Goal: Information Seeking & Learning: Learn about a topic

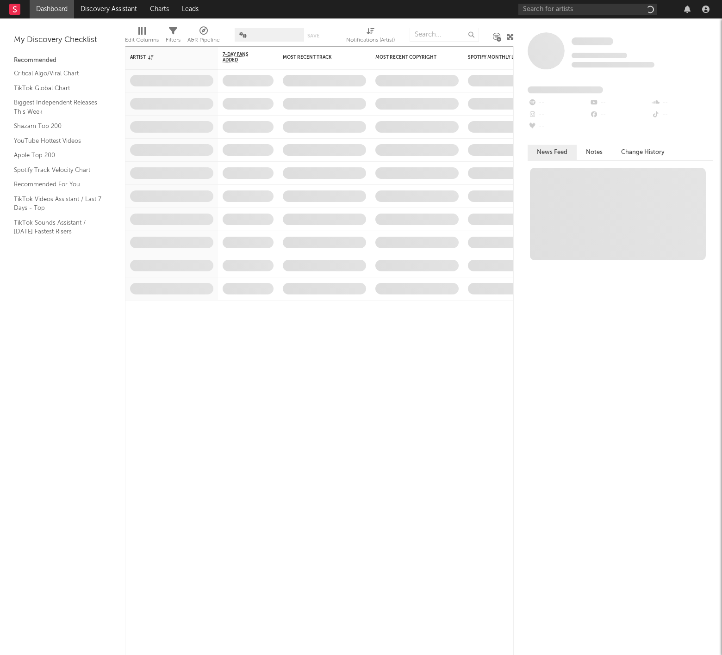
click at [557, 2] on div at bounding box center [615, 9] width 194 height 19
click at [561, 7] on input "text" at bounding box center [587, 10] width 139 height 12
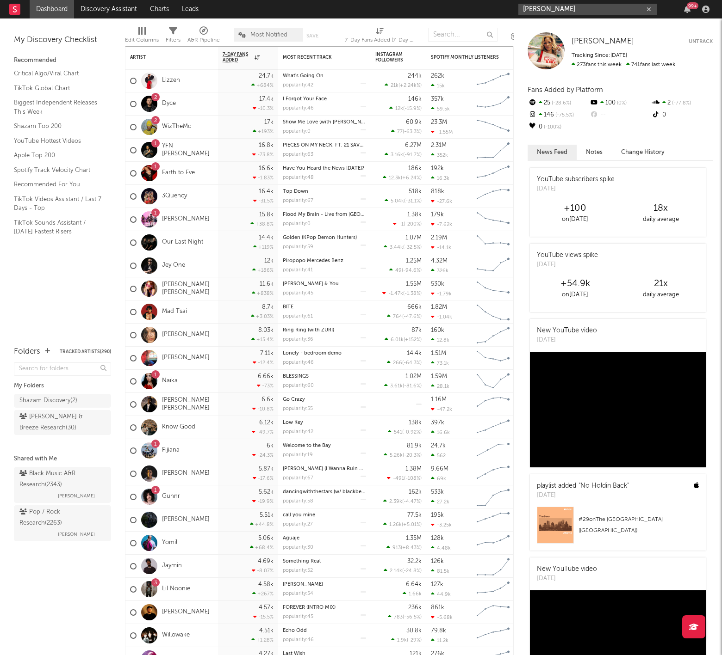
click at [587, 4] on input "[PERSON_NAME]" at bounding box center [587, 10] width 139 height 12
type input "[PERSON_NAME]"
click at [572, 25] on div "[PERSON_NAME]" at bounding box center [601, 27] width 102 height 11
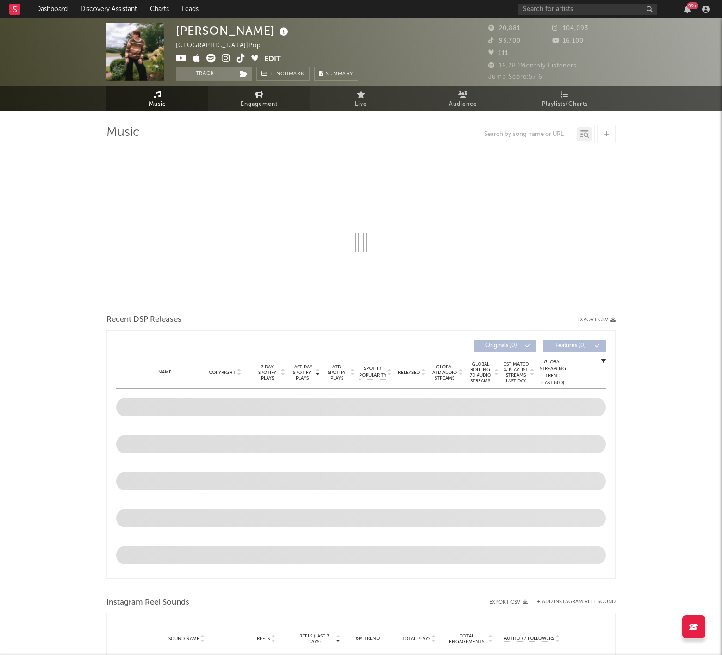
select select "6m"
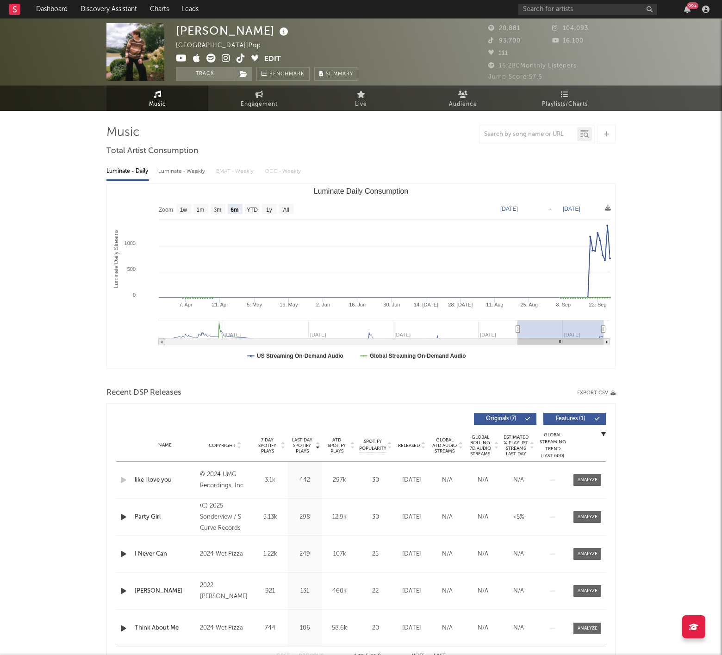
click at [226, 81] on div "[PERSON_NAME] [GEOGRAPHIC_DATA] | Pop Edit Track Benchmark Summary 20,881 104,0…" at bounding box center [361, 52] width 722 height 67
click at [226, 76] on button "Track" at bounding box center [205, 74] width 58 height 14
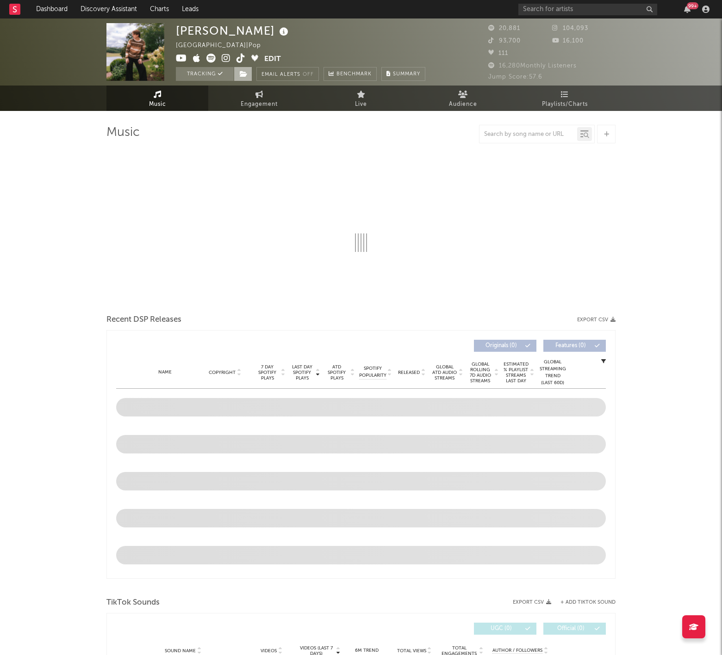
click at [236, 76] on span at bounding box center [243, 74] width 19 height 14
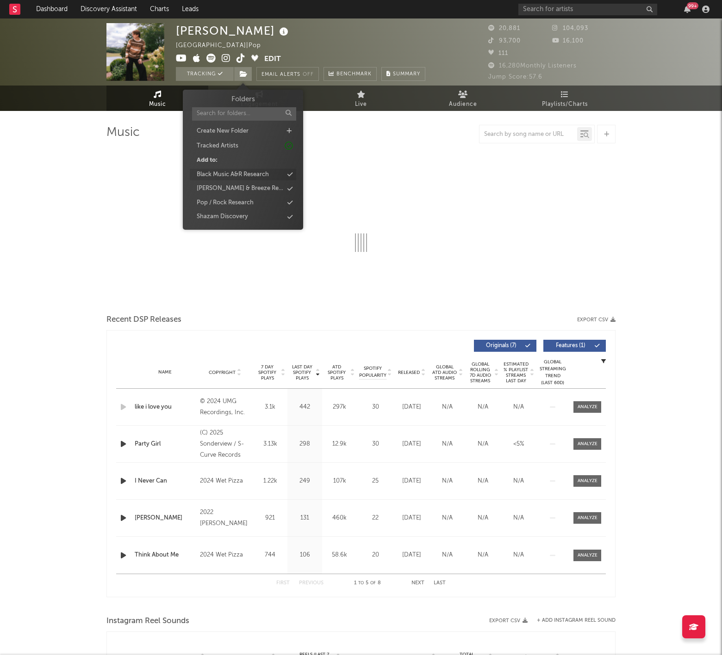
select select "6m"
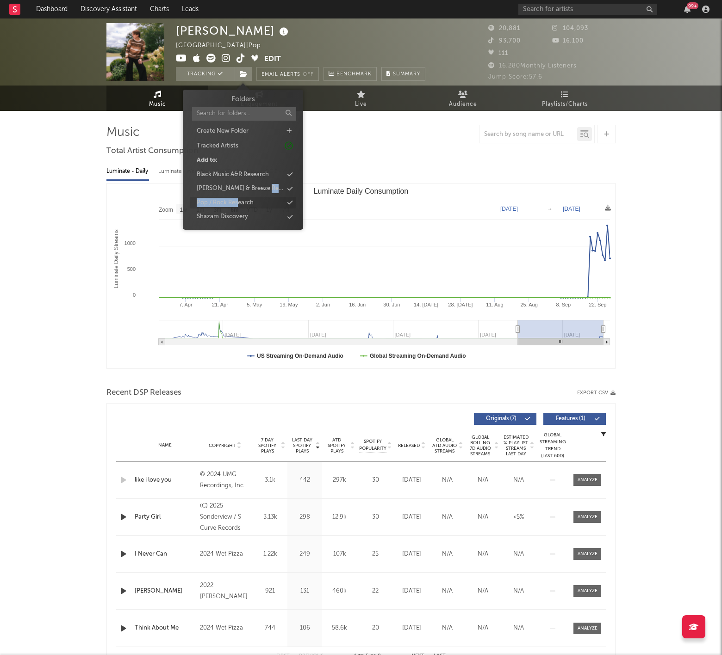
drag, startPoint x: 236, startPoint y: 193, endPoint x: 238, endPoint y: 201, distance: 7.5
click at [238, 201] on div "Folders Create New Folder Tracked Artists Add to: Black Music A&R Research [PER…" at bounding box center [243, 158] width 106 height 129
click at [239, 200] on div "Pop / Rock Research" at bounding box center [225, 202] width 57 height 9
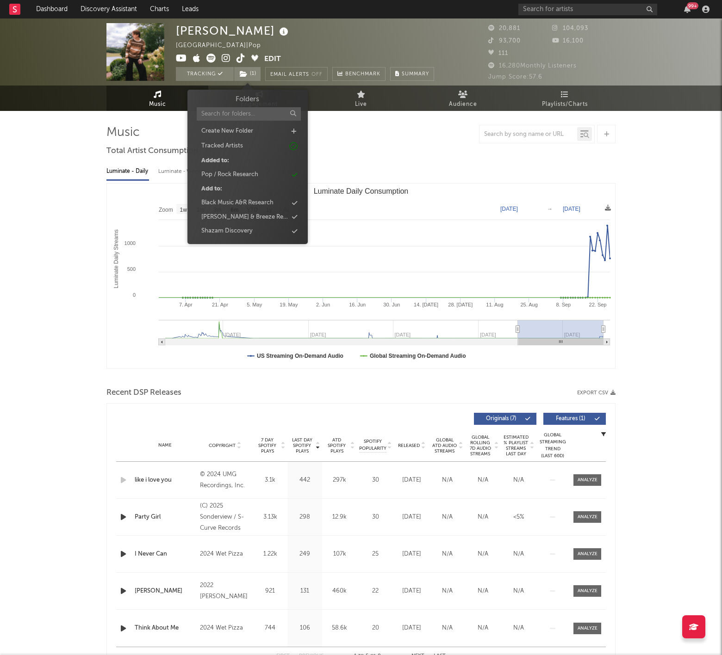
click at [349, 139] on div at bounding box center [360, 134] width 509 height 19
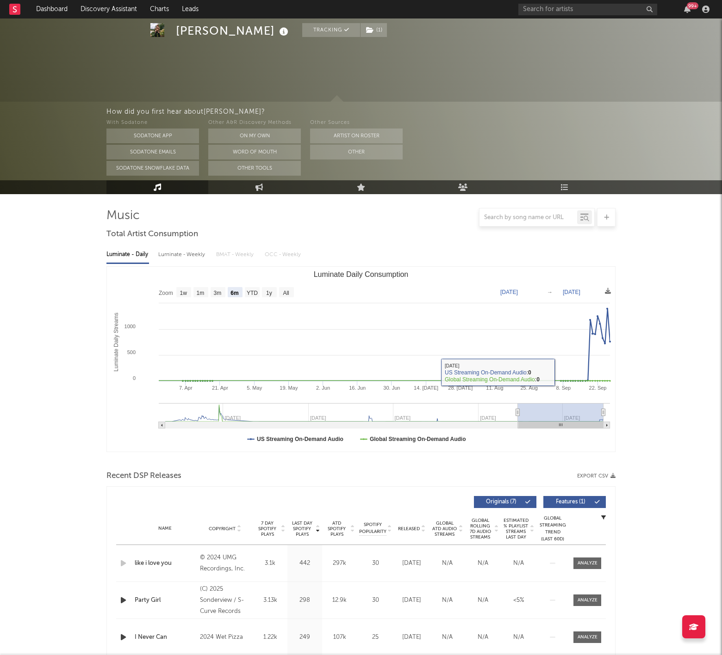
scroll to position [204, 0]
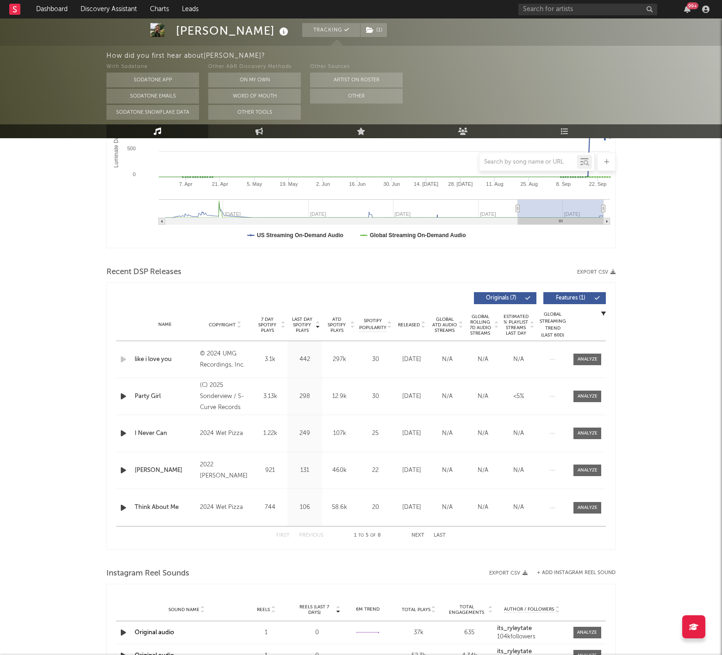
click at [399, 323] on div at bounding box center [372, 318] width 118 height 18
click at [417, 531] on div "First Previous 1 to 5 of 8 Next Last" at bounding box center [360, 536] width 169 height 18
click at [414, 534] on button "Next" at bounding box center [417, 535] width 13 height 5
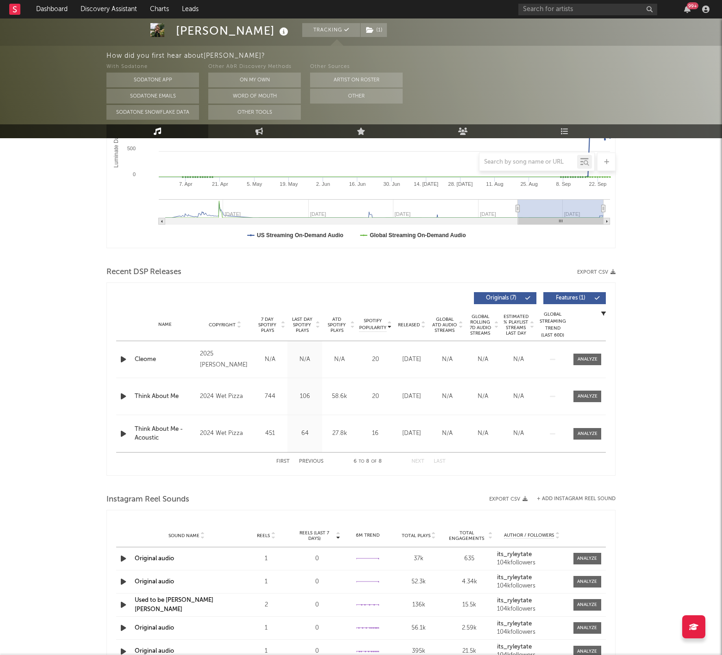
click at [283, 463] on button "First" at bounding box center [282, 461] width 13 height 5
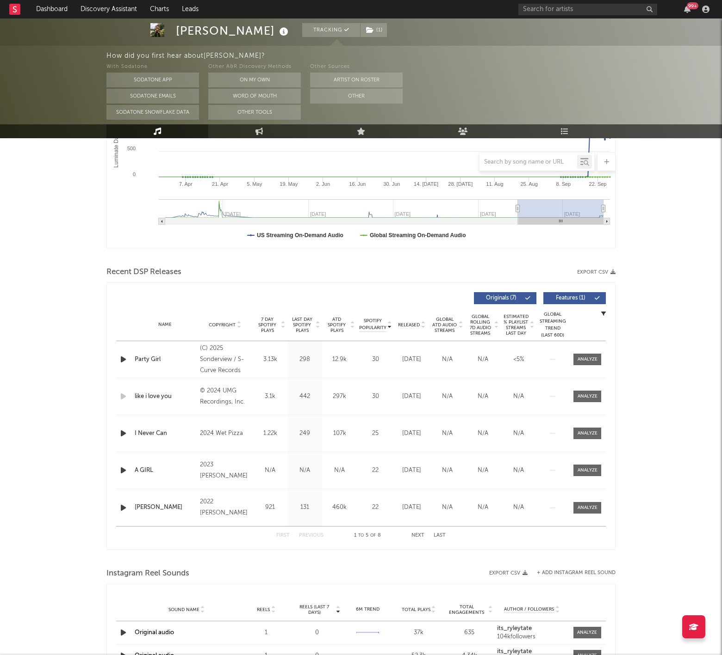
click at [219, 395] on div "© 2024 UMG Recordings, Inc." at bounding box center [225, 397] width 50 height 22
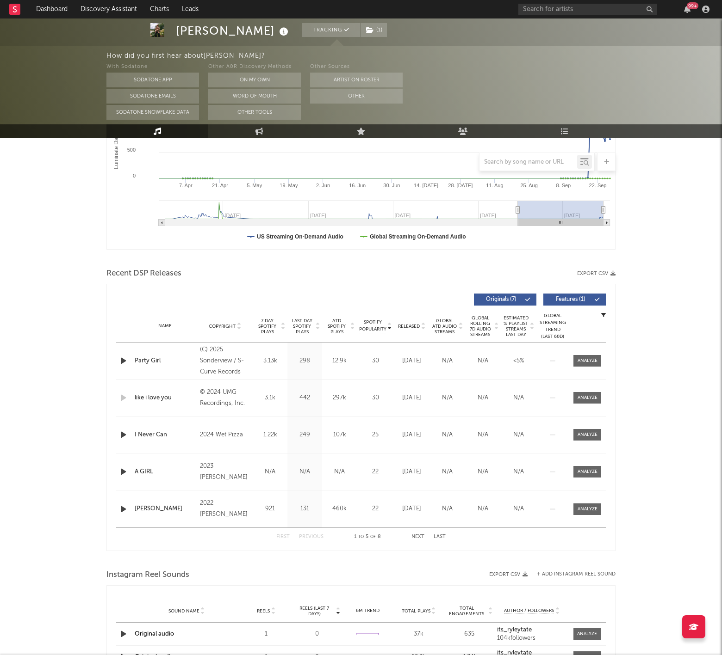
scroll to position [163, 0]
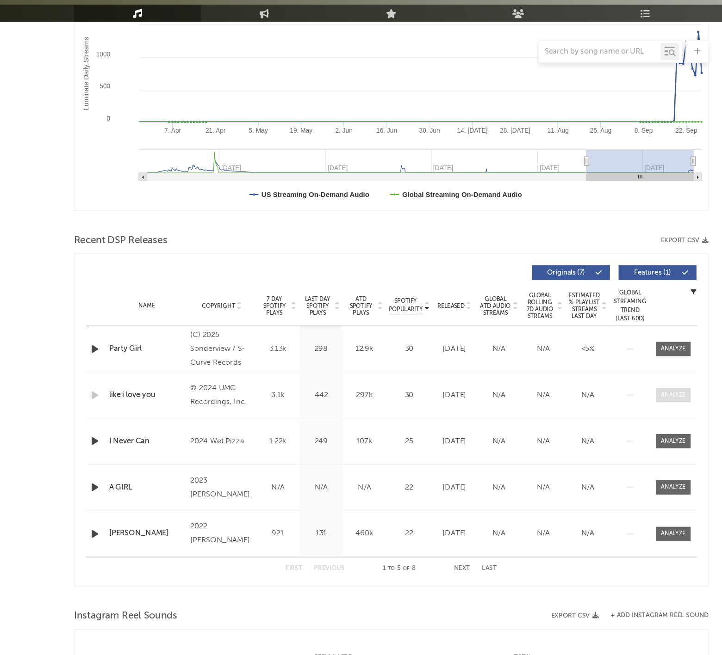
click at [573, 432] on span at bounding box center [587, 438] width 28 height 12
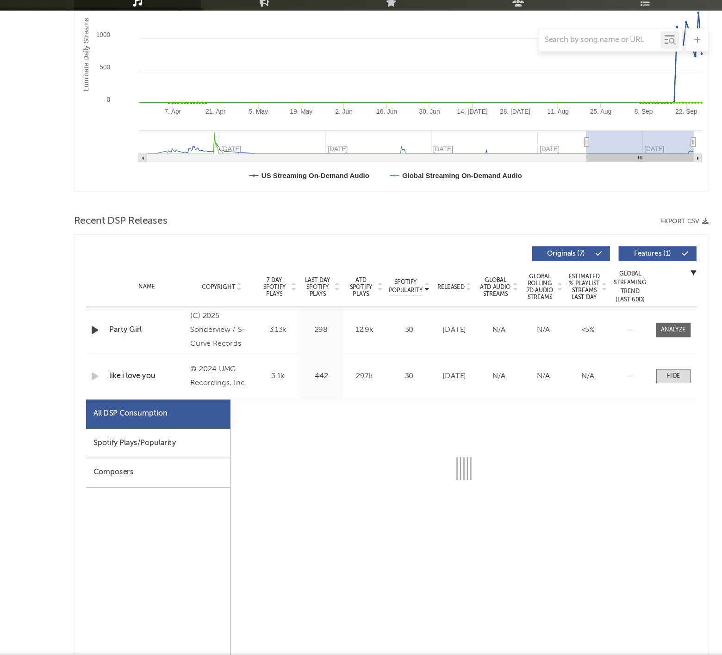
scroll to position [173, 0]
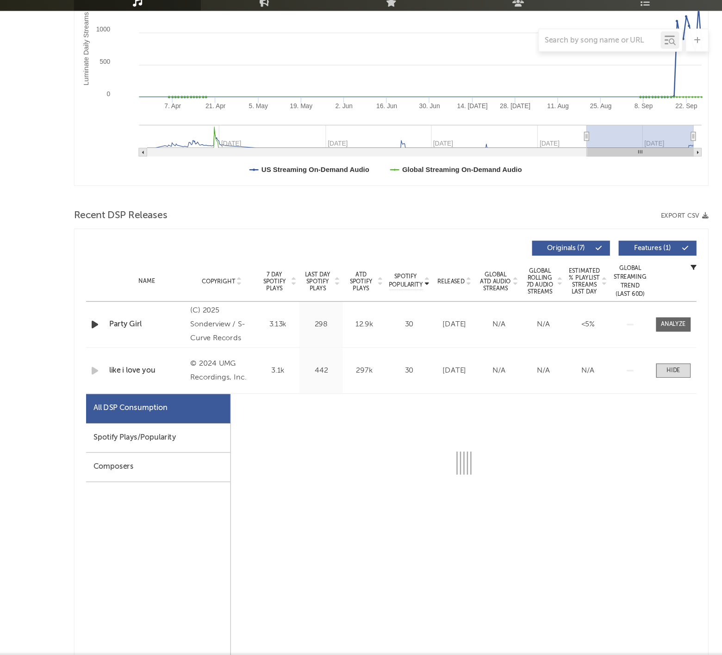
select select "6m"
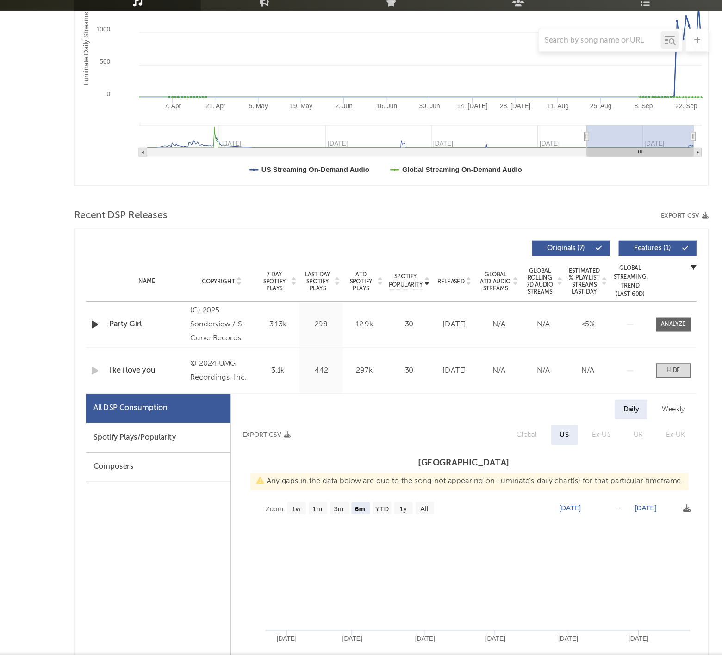
click at [200, 416] on div "© 2024 UMG Recordings, Inc." at bounding box center [225, 427] width 50 height 22
click at [581, 424] on div at bounding box center [586, 427] width 11 height 7
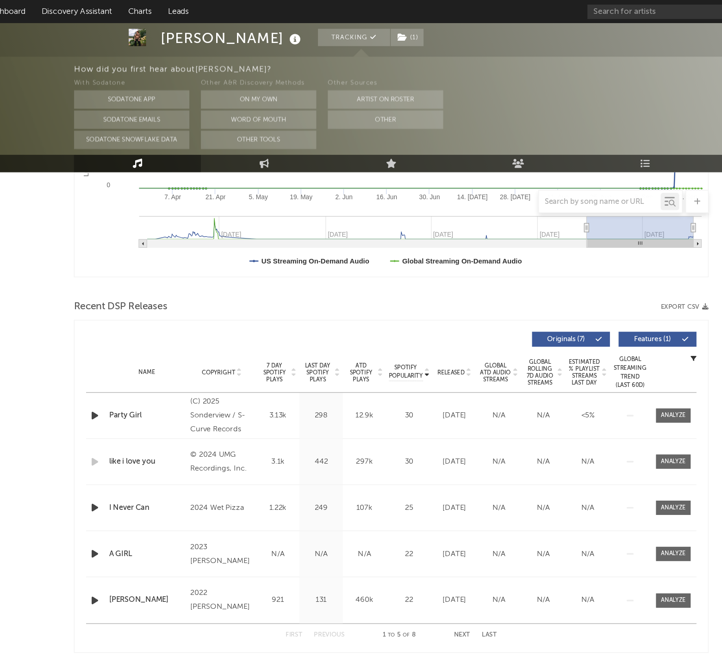
scroll to position [103, 0]
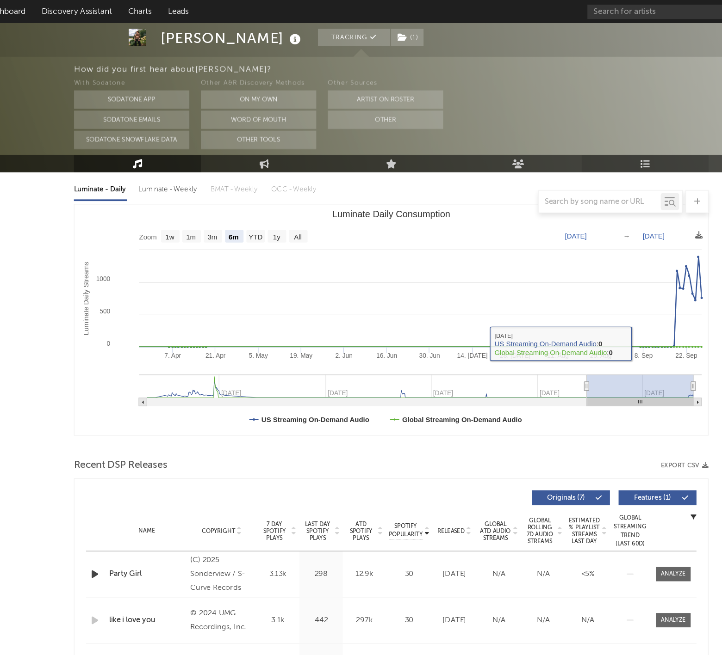
click at [513, 132] on link "Playlists/Charts" at bounding box center [564, 131] width 102 height 14
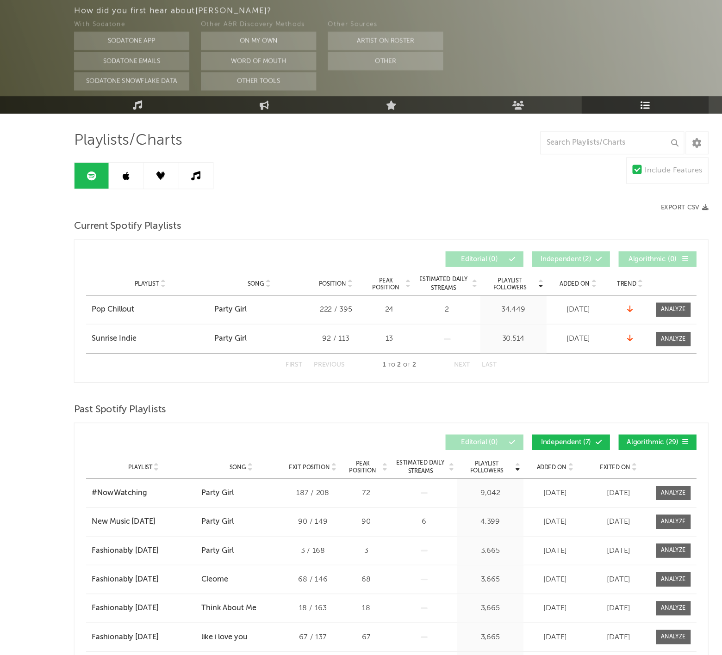
click at [135, 234] on link at bounding box center [149, 244] width 28 height 21
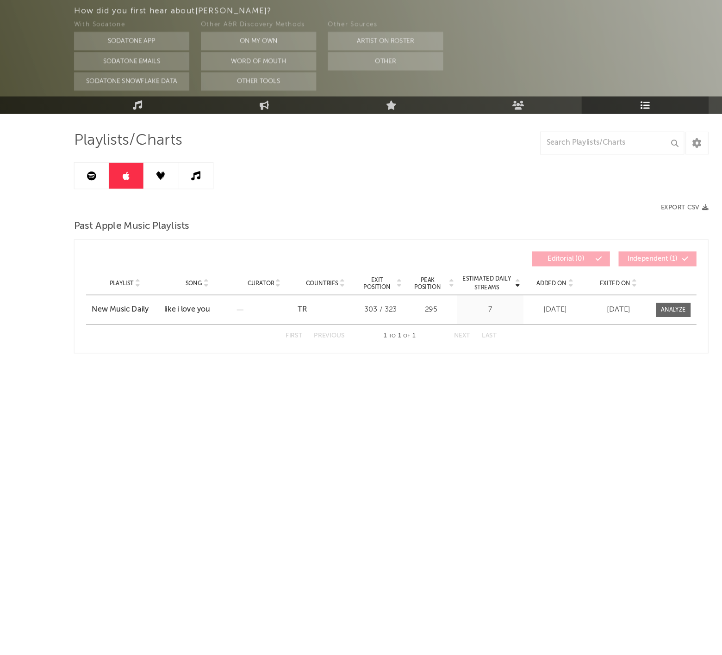
drag, startPoint x: 113, startPoint y: 136, endPoint x: 124, endPoint y: 136, distance: 10.6
click at [116, 233] on div at bounding box center [162, 244] width 112 height 22
click at [111, 194] on div "Playlists/Charts Export CSV Past Apple Music Playlists Estimated Daily Streams …" at bounding box center [360, 304] width 509 height 220
click at [109, 102] on div "How did you first hear about [PERSON_NAME] ? With Sodatone Sodatone App Sodaton…" at bounding box center [413, 141] width 615 height 79
click at [154, 184] on icon at bounding box center [158, 187] width 8 height 7
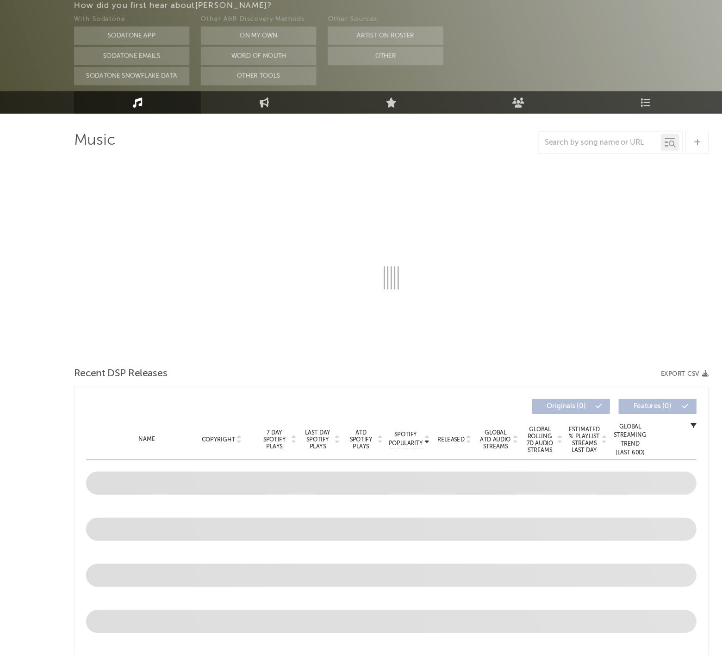
select select "6m"
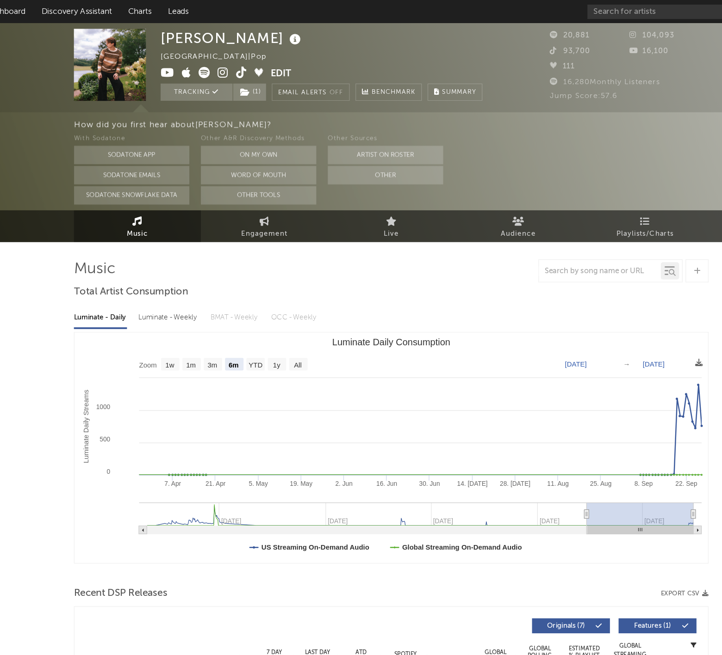
click at [236, 58] on icon at bounding box center [240, 58] width 9 height 9
click at [222, 55] on icon at bounding box center [226, 58] width 9 height 9
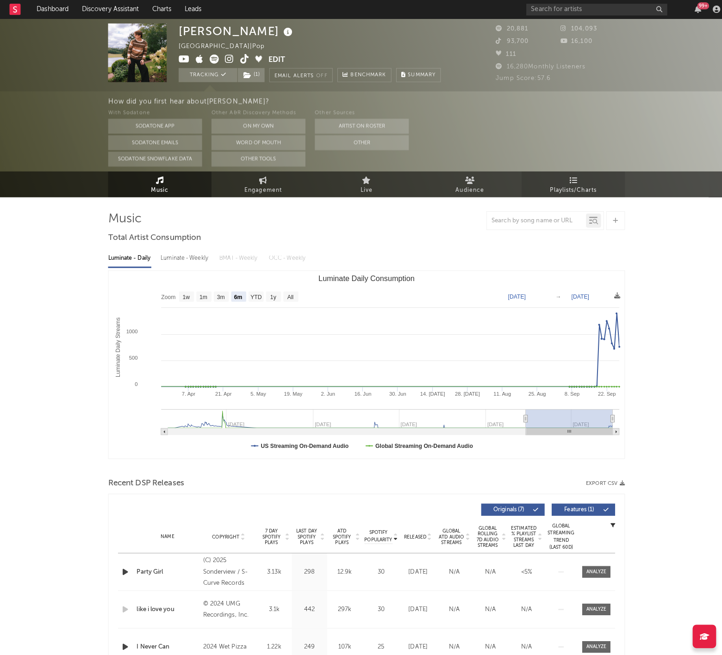
click at [557, 193] on link "Playlists/Charts" at bounding box center [564, 181] width 102 height 25
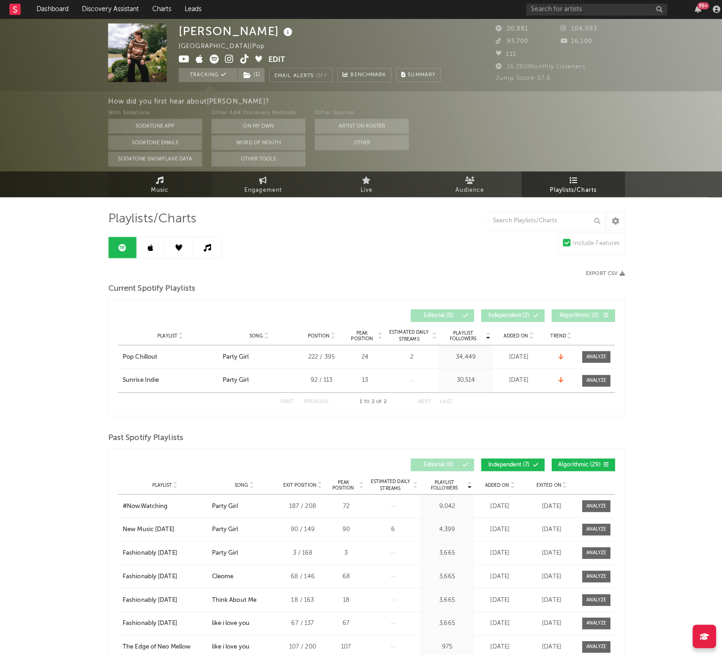
click at [132, 173] on link "Music" at bounding box center [157, 181] width 102 height 25
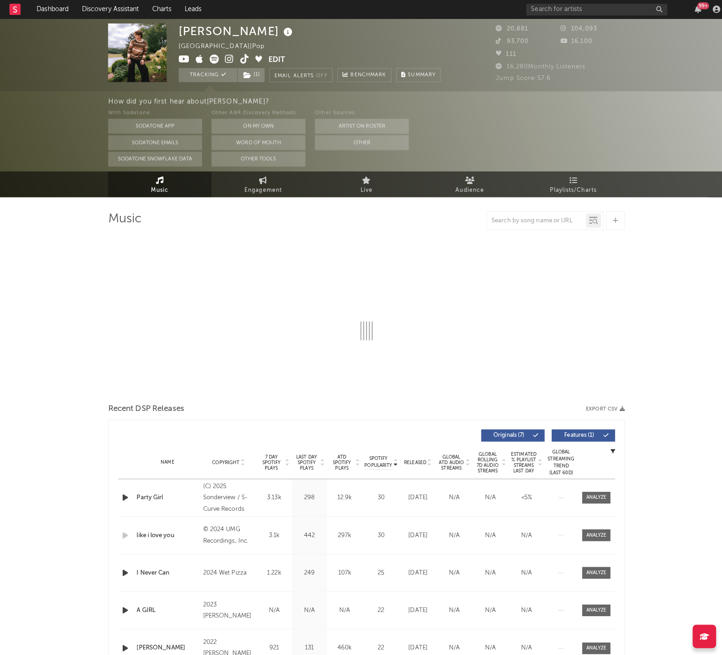
select select "6m"
